Goal: Task Accomplishment & Management: Manage account settings

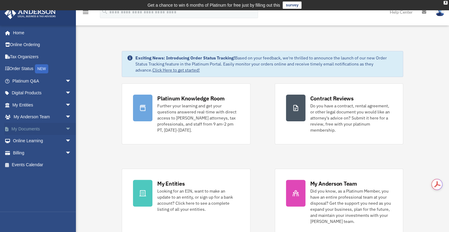
click at [65, 128] on span "arrow_drop_down" at bounding box center [71, 129] width 12 height 12
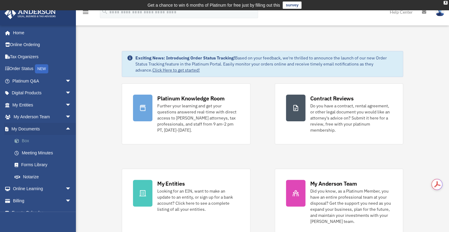
click at [24, 141] on link "Box" at bounding box center [45, 141] width 72 height 12
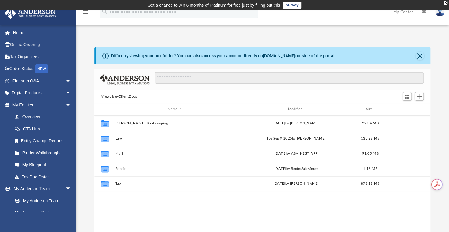
scroll to position [133, 331]
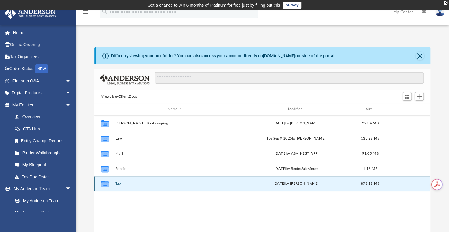
click at [118, 184] on button "Tax" at bounding box center [174, 184] width 119 height 4
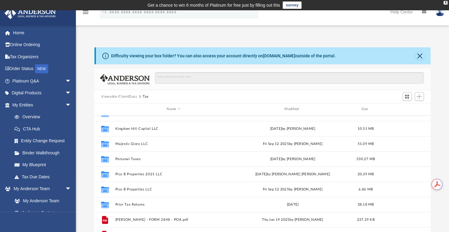
scroll to position [117, 0]
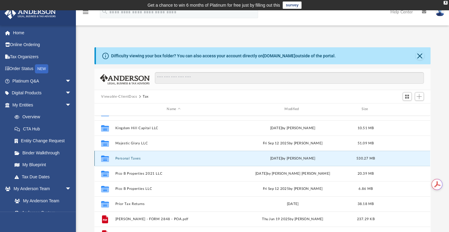
click at [126, 159] on button "Personal Taxes" at bounding box center [173, 159] width 117 height 4
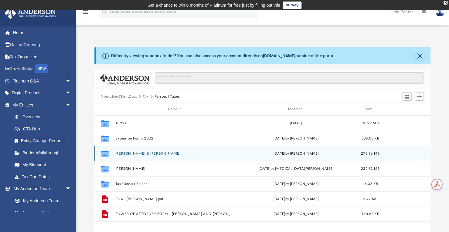
click at [128, 155] on button "[PERSON_NAME] & [PERSON_NAME]" at bounding box center [174, 154] width 119 height 4
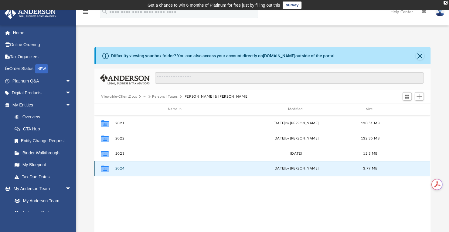
click at [118, 170] on button "2024" at bounding box center [174, 169] width 119 height 4
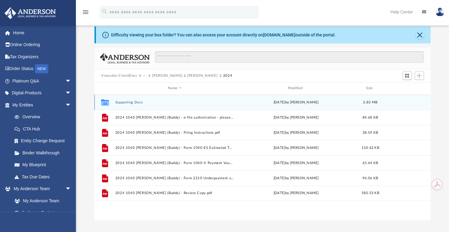
scroll to position [25, 0]
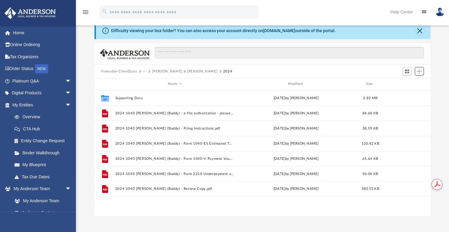
click at [418, 71] on span "Add" at bounding box center [419, 71] width 5 height 5
click at [407, 84] on li "Upload" at bounding box center [410, 83] width 19 height 6
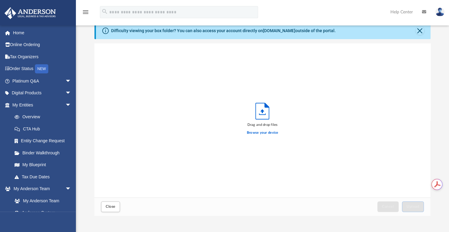
scroll to position [149, 331]
click at [265, 133] on label "Browse your device" at bounding box center [263, 132] width 32 height 5
click at [0, 0] on input "Browse your device" at bounding box center [0, 0] width 0 height 0
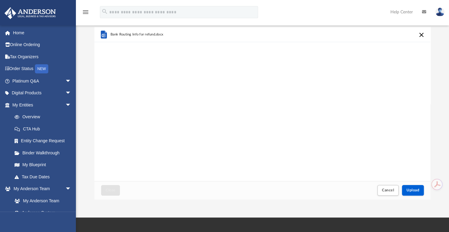
scroll to position [44, 0]
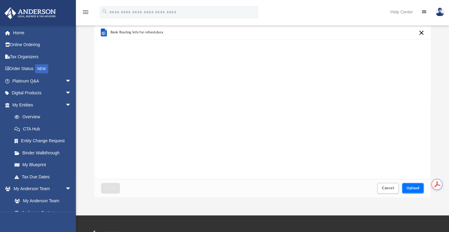
click at [413, 188] on span "Upload" at bounding box center [413, 189] width 13 height 4
